Goal: Check status: Check status

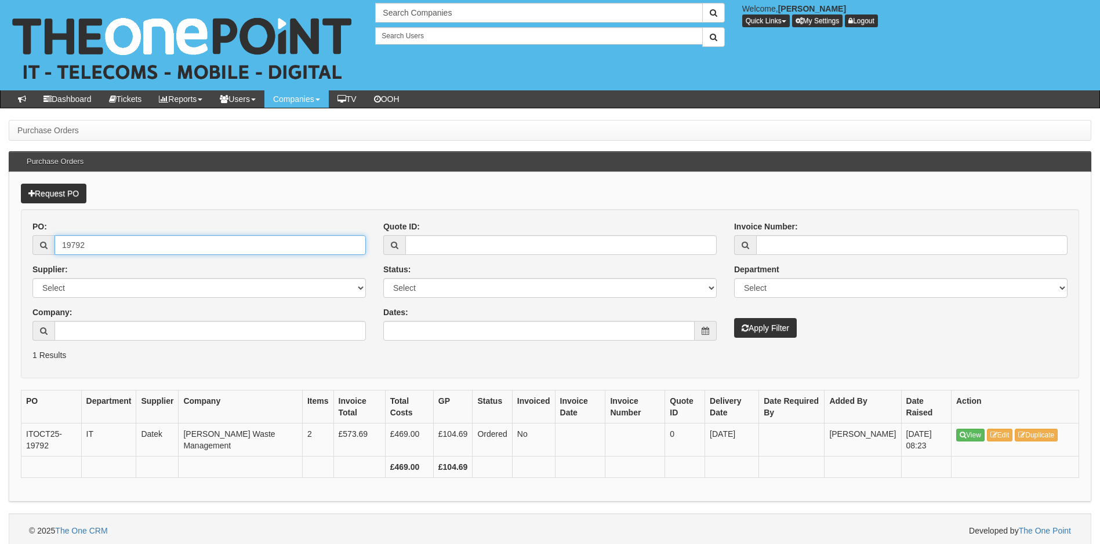
drag, startPoint x: 94, startPoint y: 245, endPoint x: 13, endPoint y: 248, distance: 80.6
click at [6, 247] on div "Purchase Orders Purchase Orders Request PO PO: 19792 Supplier: Select 123 REG.c…" at bounding box center [550, 334] width 1100 height 428
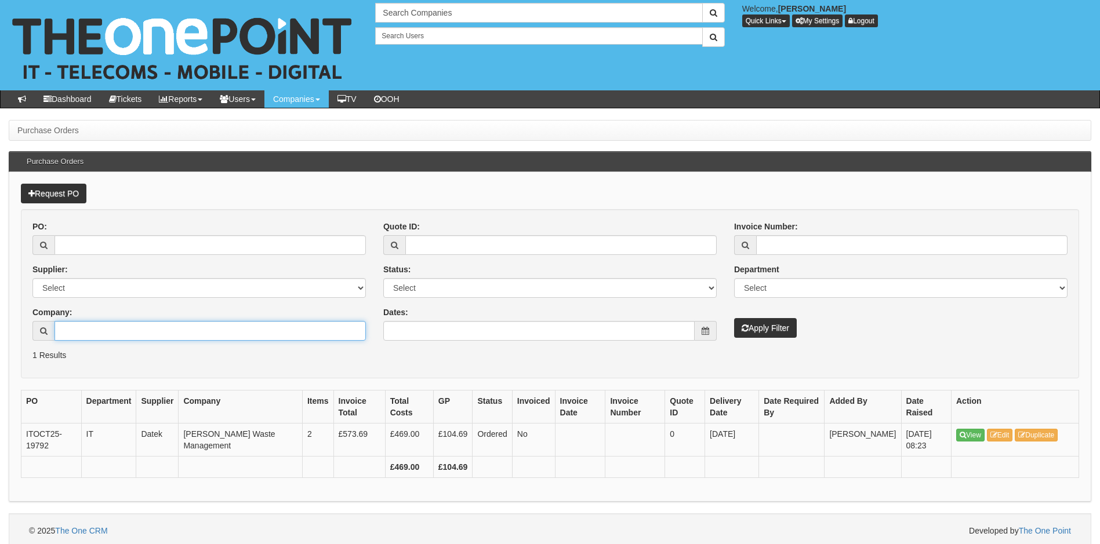
click at [101, 331] on input "Company:" at bounding box center [209, 331] width 311 height 20
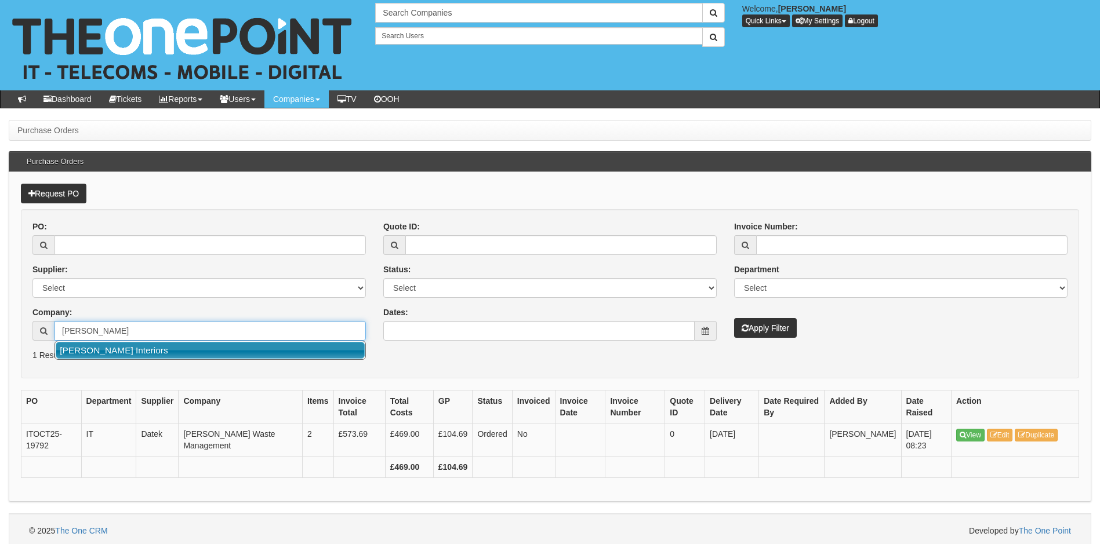
click at [130, 356] on link "[PERSON_NAME] Interiors" at bounding box center [210, 350] width 309 height 17
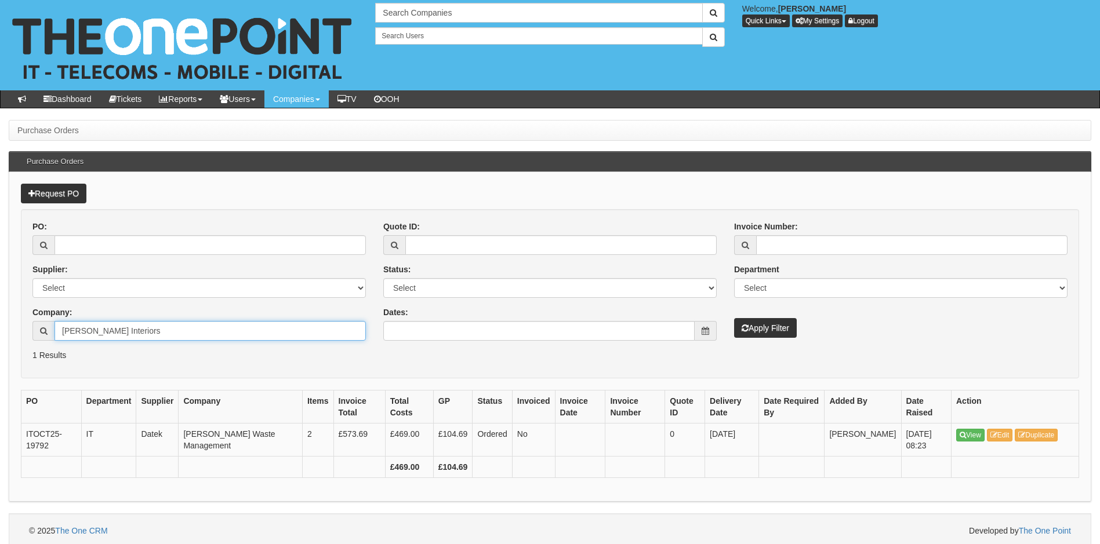
type input "[PERSON_NAME] Interiors"
click at [760, 328] on button "Apply Filter" at bounding box center [765, 328] width 63 height 20
